Goal: Find specific page/section: Find specific page/section

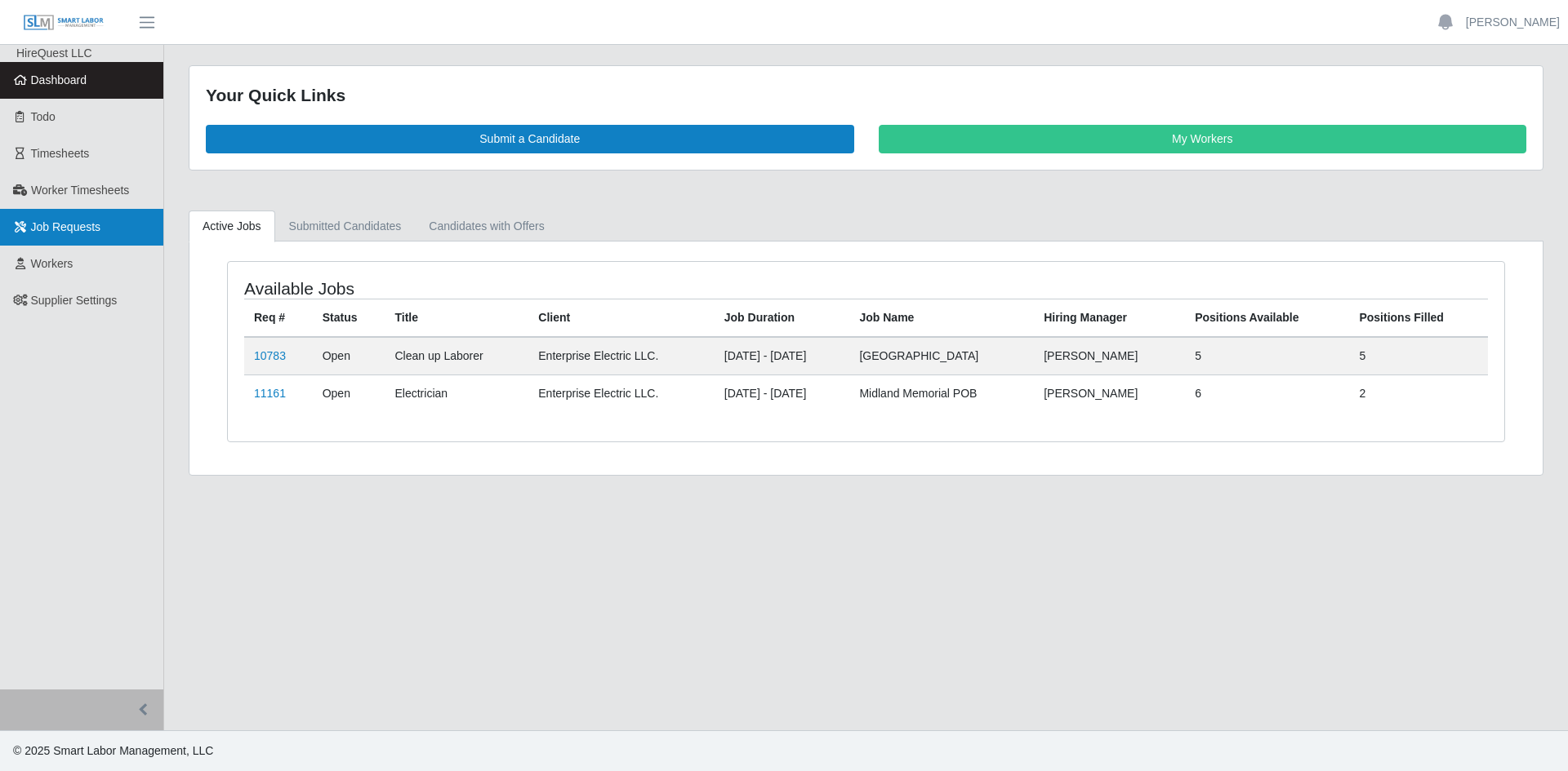
click at [57, 220] on span "Job Requests" at bounding box center [66, 226] width 70 height 13
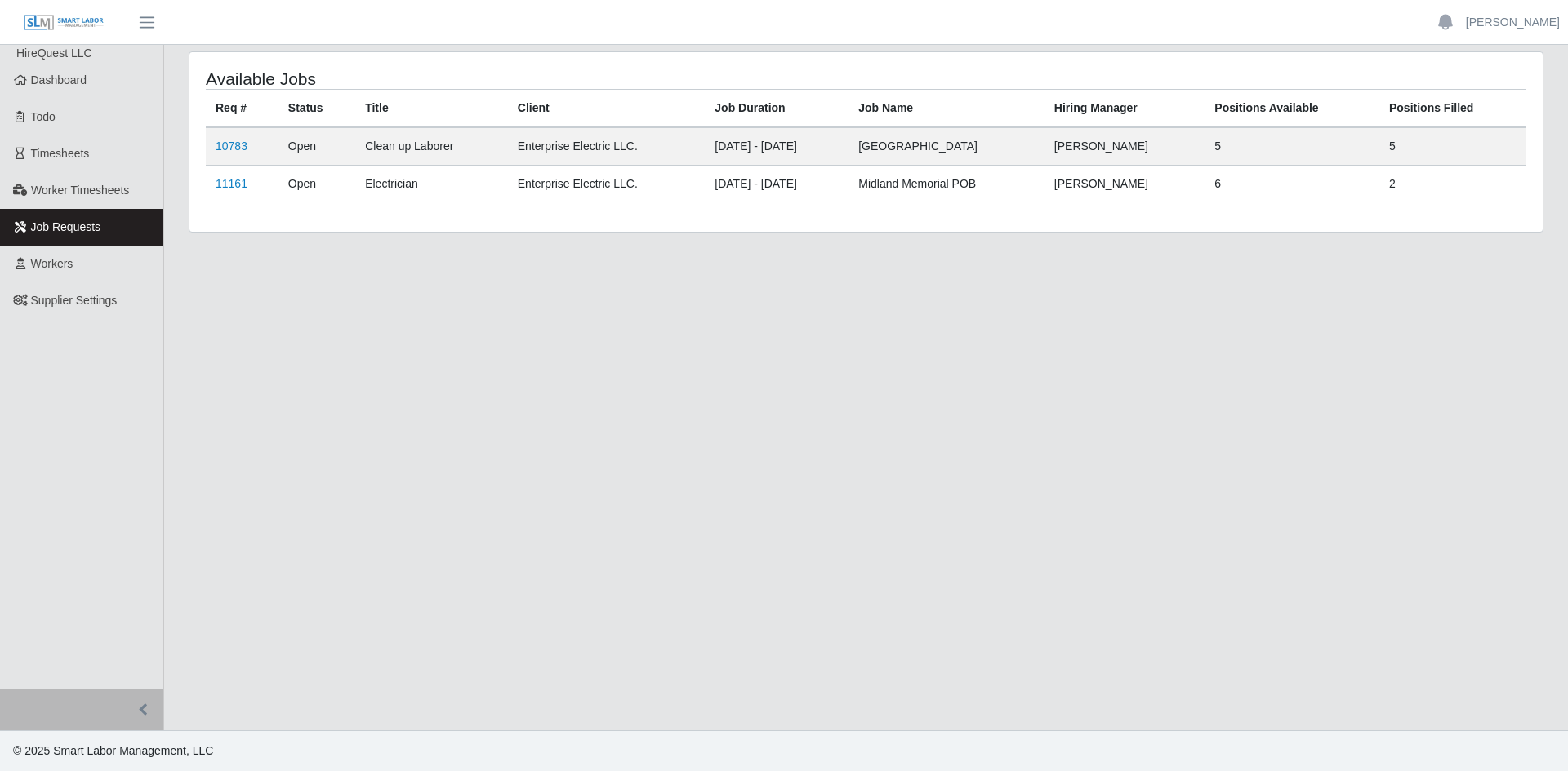
click at [373, 457] on main "Available Jobs Req # Status Title Client Job Duration Job Name Hiring Manager P…" at bounding box center [866, 387] width 1404 height 685
click at [618, 555] on main "Available Jobs Req # Status Title Client Job Duration Job Name Hiring Manager P…" at bounding box center [866, 387] width 1404 height 685
